Goal: Information Seeking & Learning: Learn about a topic

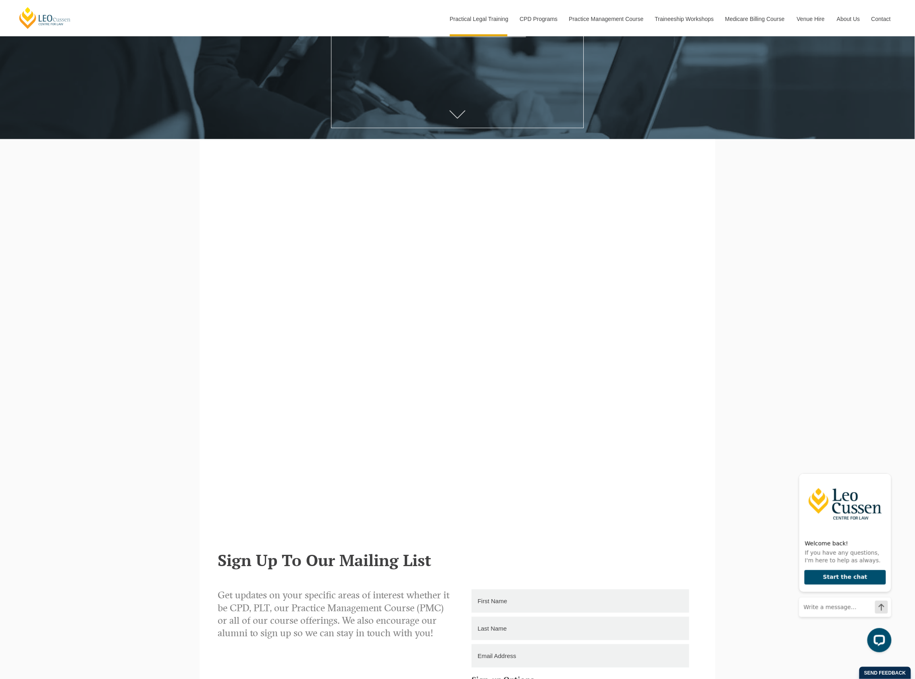
scroll to position [215, 0]
